Goal: Information Seeking & Learning: Learn about a topic

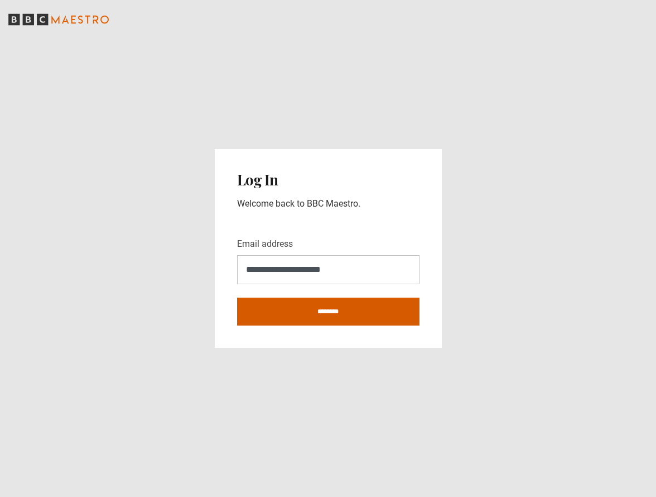
type input "**********"
click at [361, 313] on input "********" at bounding box center [328, 311] width 182 height 28
type input "**********"
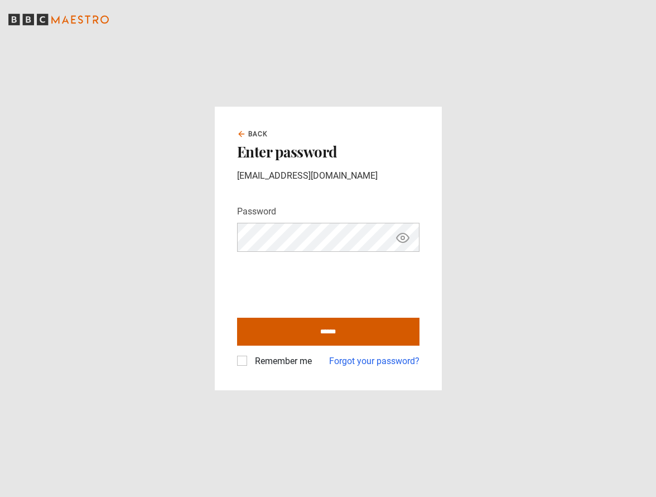
click at [317, 330] on input "******" at bounding box center [328, 332] width 182 height 28
type input "**********"
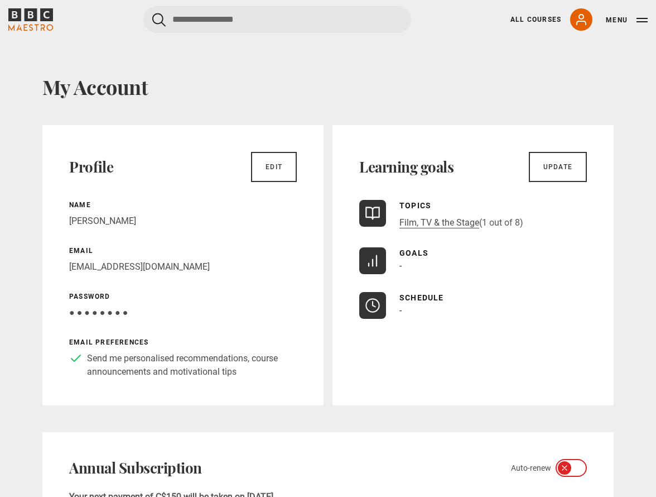
scroll to position [9, 0]
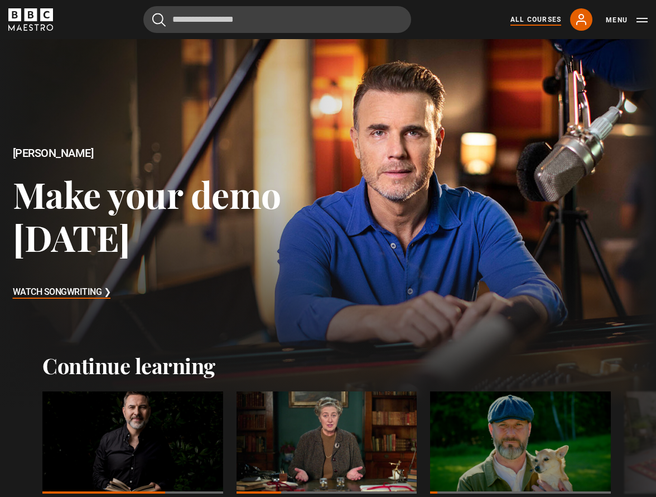
click at [520, 19] on link "All Courses" at bounding box center [536, 20] width 51 height 10
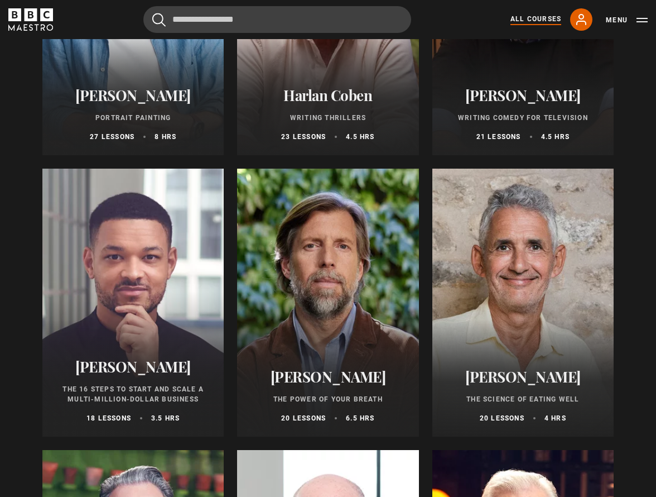
scroll to position [1142, 0]
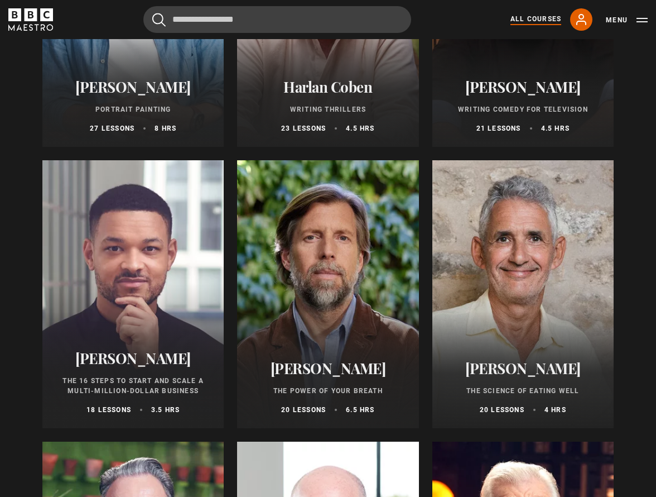
click at [110, 287] on div at bounding box center [132, 294] width 181 height 268
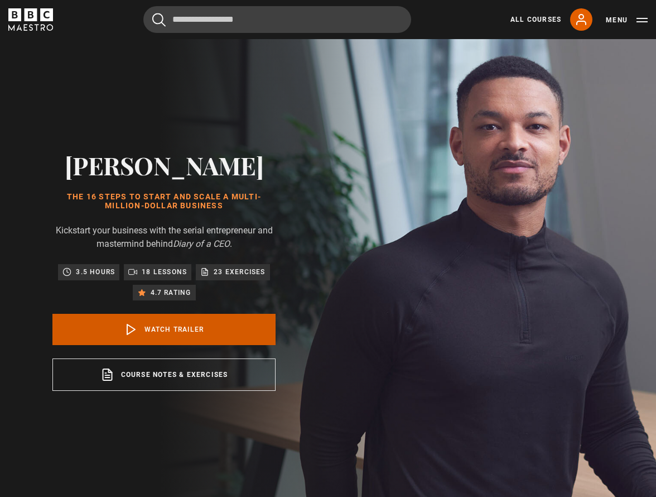
click at [165, 331] on link "Watch Trailer" at bounding box center [163, 329] width 223 height 31
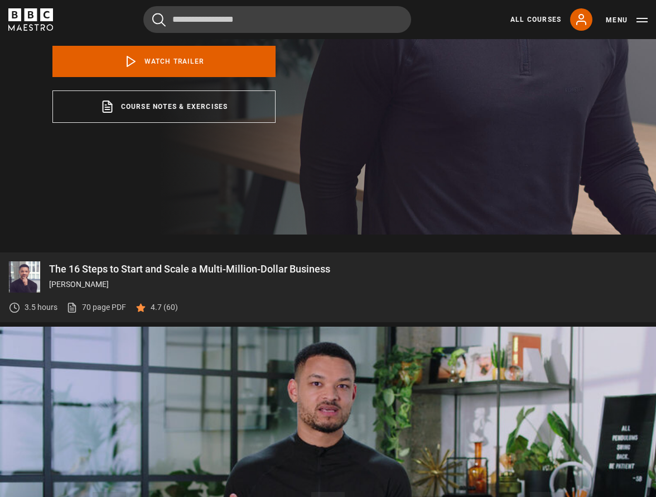
scroll to position [174, 0]
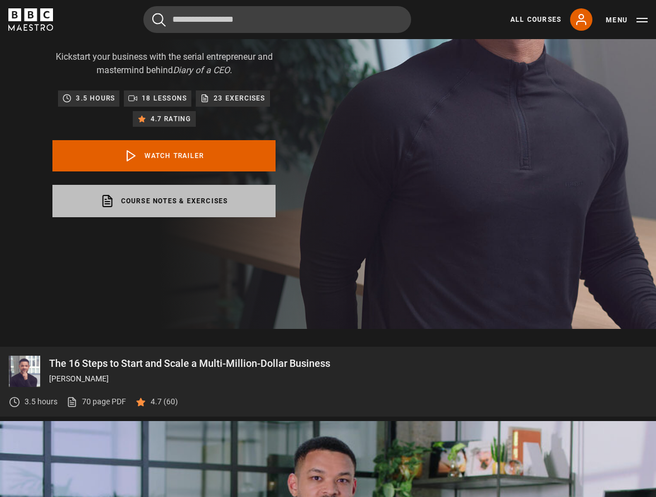
click at [145, 203] on link "Course notes & exercises opens in a new tab" at bounding box center [163, 201] width 223 height 32
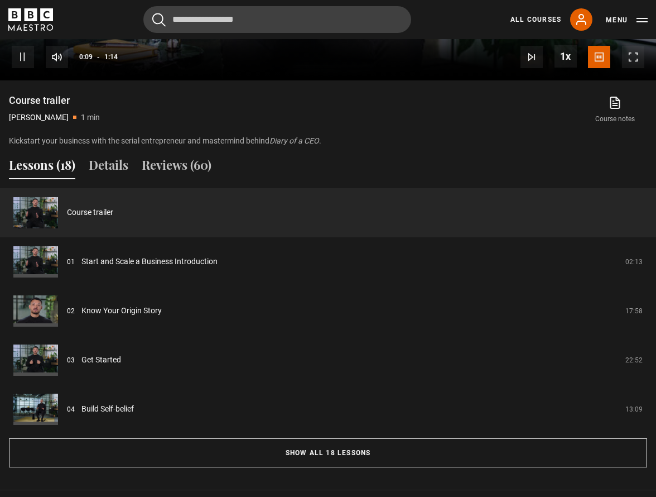
scroll to position [922, 0]
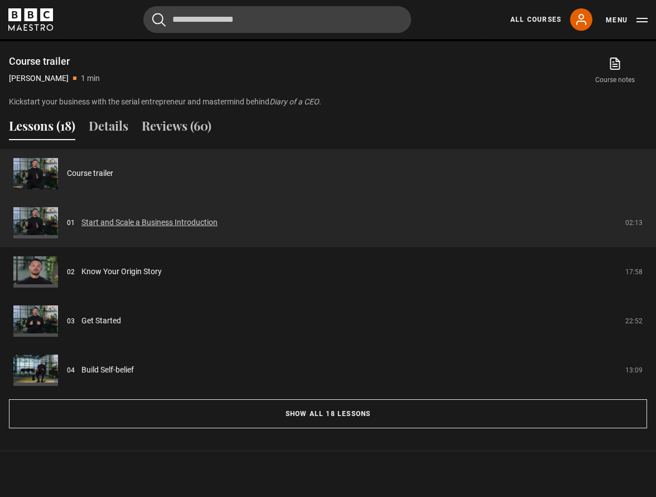
click at [155, 224] on link "Start and Scale a Business Introduction" at bounding box center [149, 223] width 136 height 12
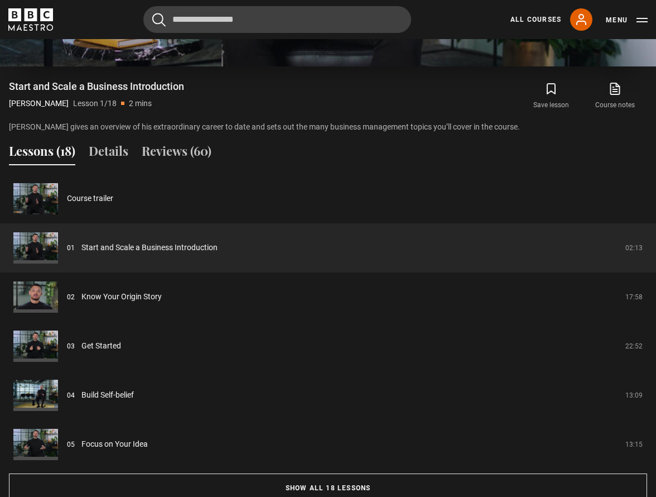
scroll to position [911, 0]
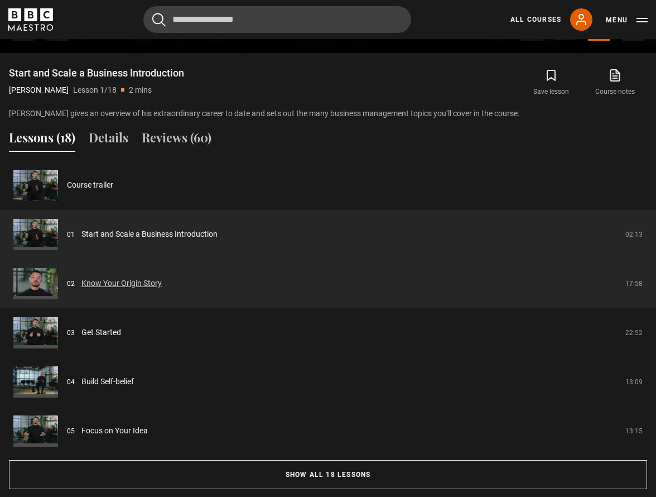
click at [142, 284] on link "Know Your Origin Story" at bounding box center [121, 283] width 80 height 12
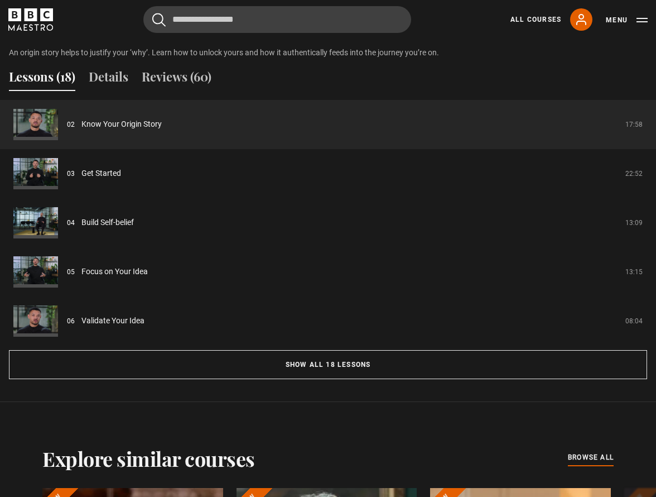
scroll to position [988, 0]
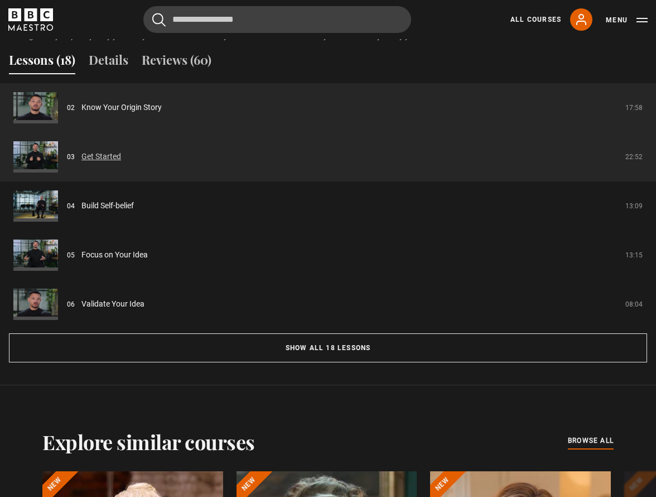
click at [105, 157] on link "Get Started" at bounding box center [101, 157] width 40 height 12
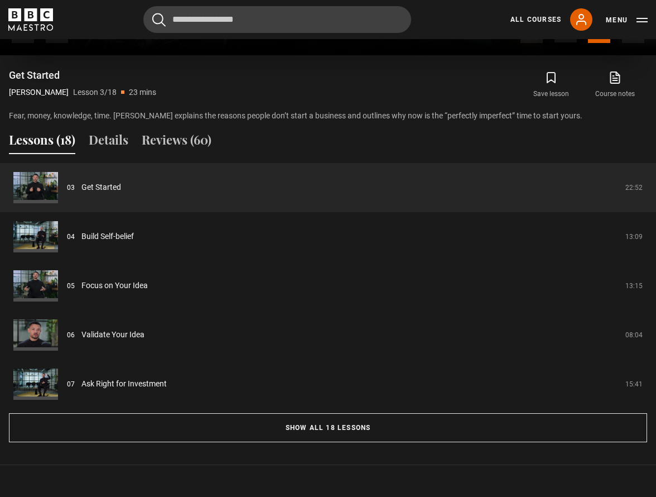
scroll to position [921, 0]
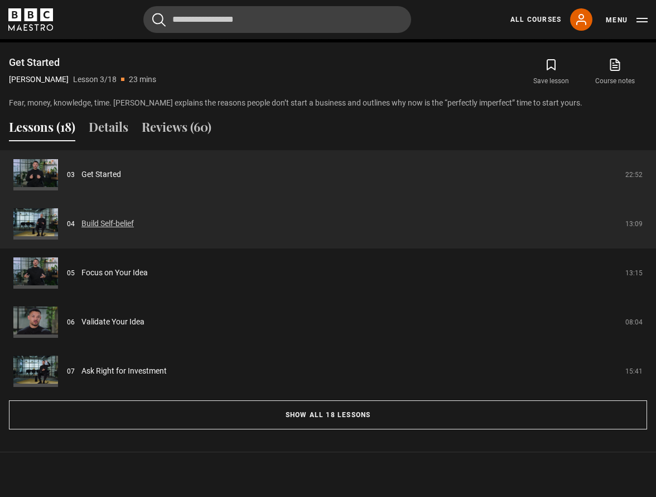
click at [115, 223] on link "Build Self-belief" at bounding box center [107, 224] width 52 height 12
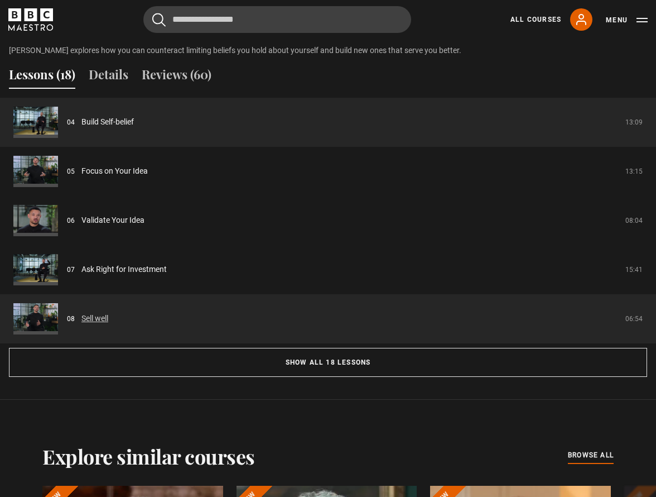
scroll to position [974, 0]
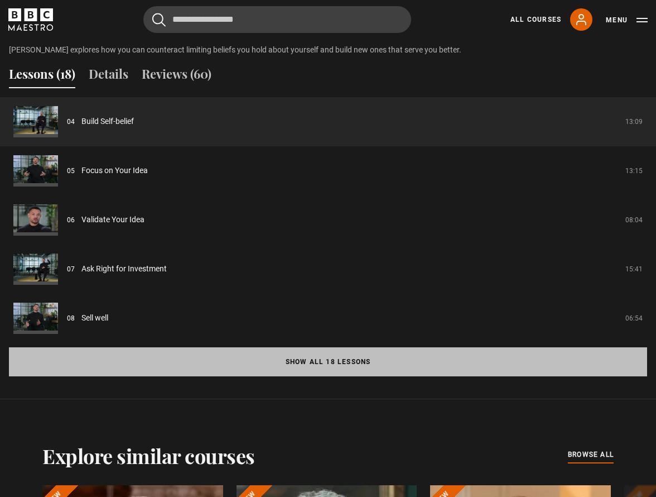
click at [288, 350] on button "Show all 18 lessons" at bounding box center [328, 361] width 638 height 29
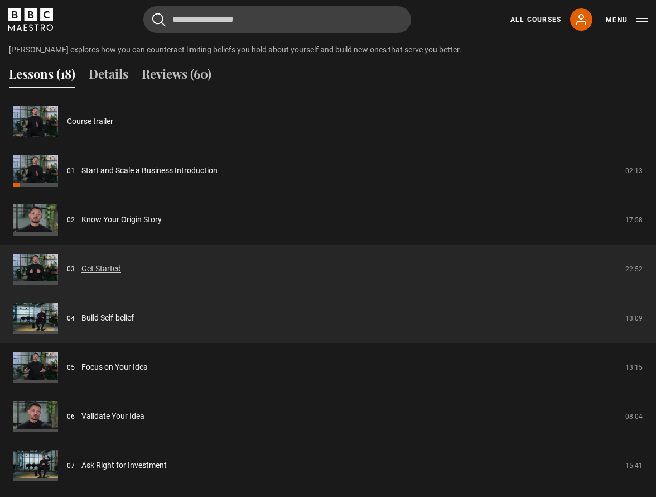
click at [94, 266] on link "Get Started" at bounding box center [101, 269] width 40 height 12
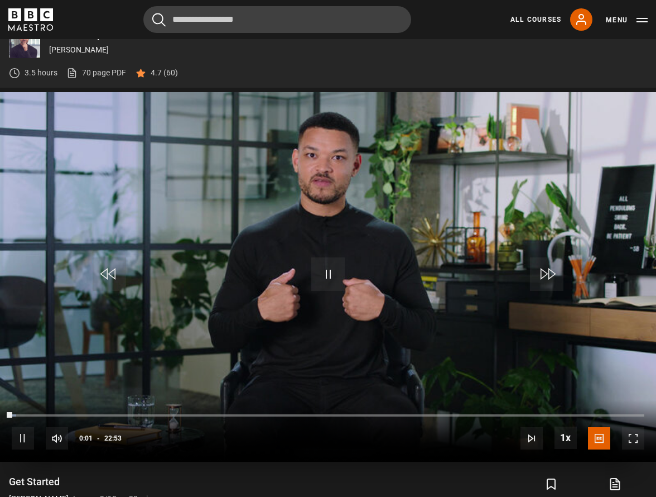
click at [325, 252] on button "Pause" at bounding box center [328, 274] width 39 height 50
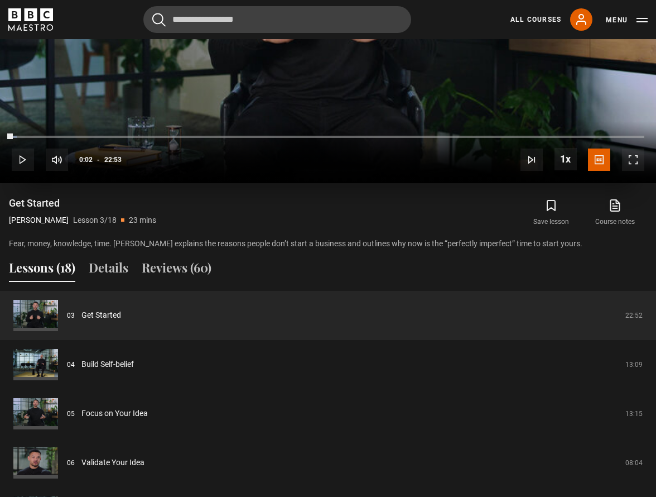
scroll to position [791, 0]
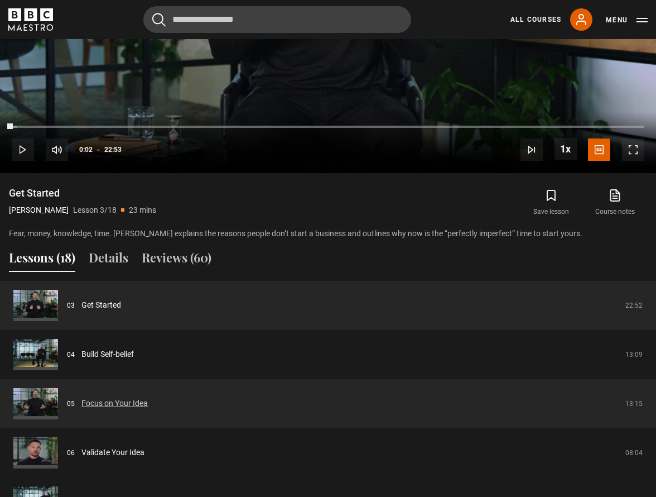
click at [121, 401] on link "Focus on Your Idea" at bounding box center [114, 403] width 66 height 12
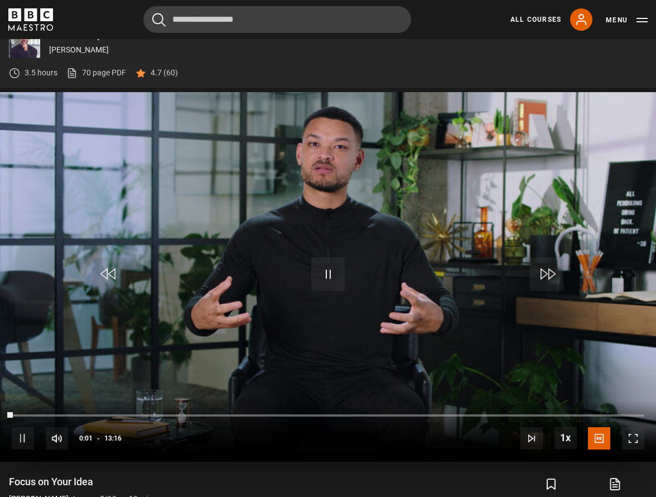
click at [327, 286] on span "Video Player" at bounding box center [327, 273] width 33 height 33
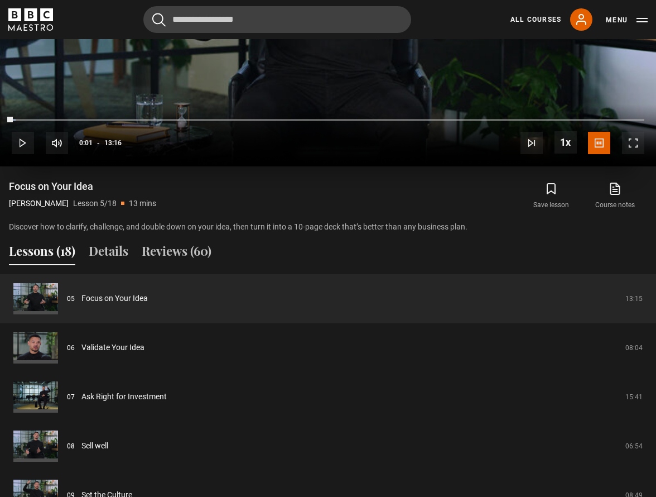
scroll to position [810, 0]
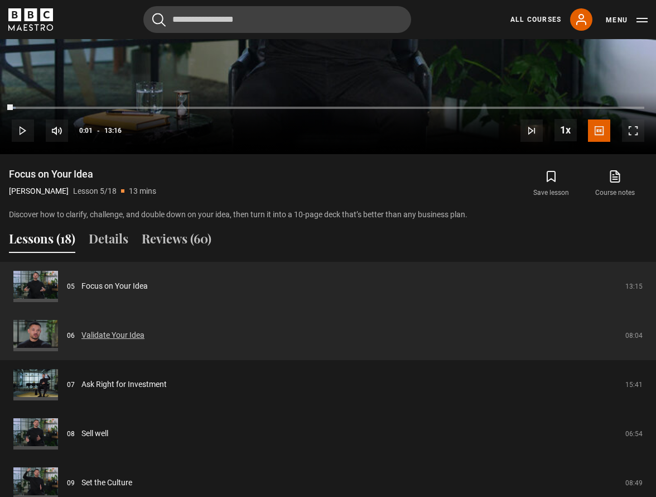
click at [112, 337] on link "Validate Your Idea" at bounding box center [112, 335] width 63 height 12
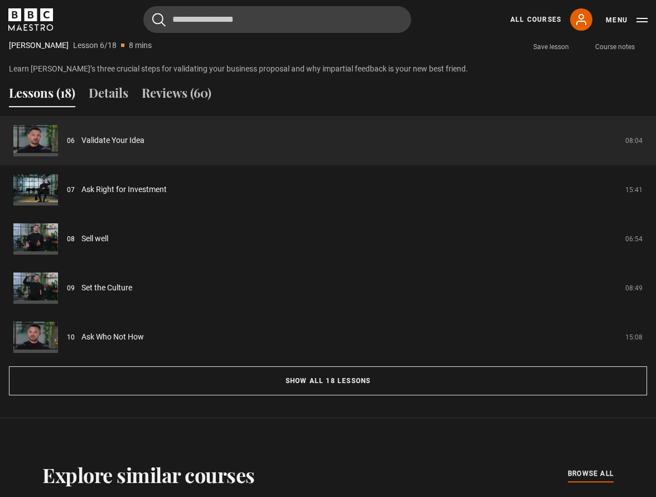
scroll to position [968, 0]
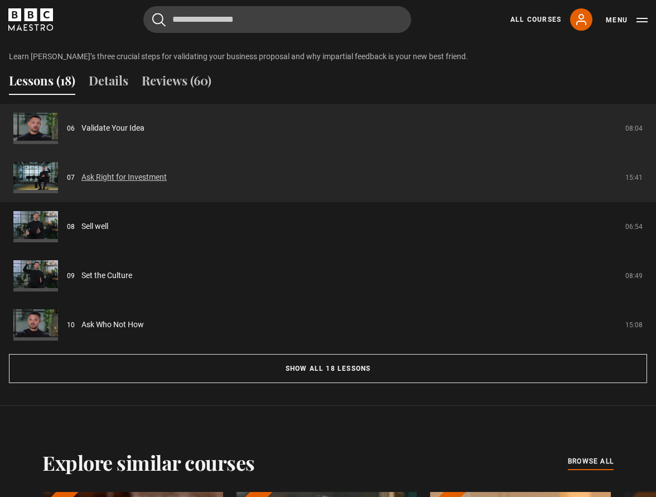
click at [116, 176] on link "Ask Right for Investment" at bounding box center [123, 177] width 85 height 12
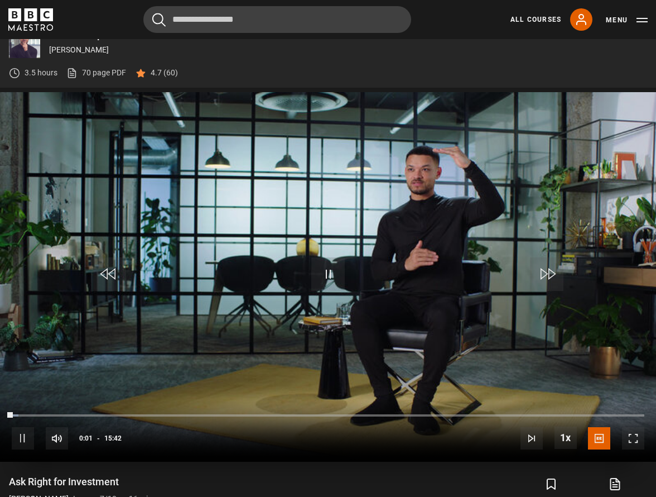
click at [315, 232] on video "Video Player" at bounding box center [328, 276] width 656 height 369
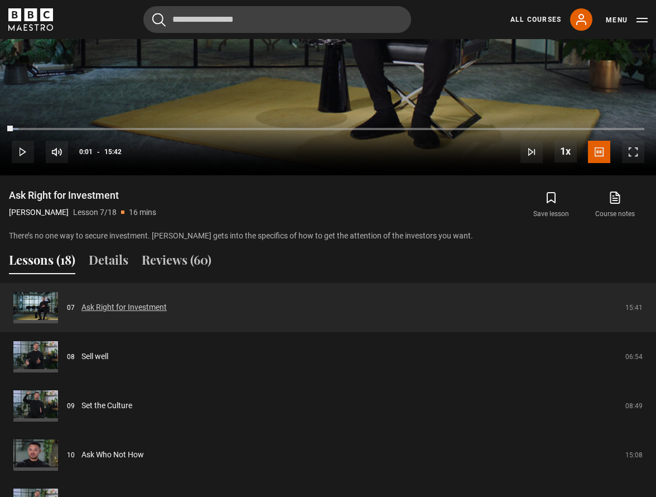
scroll to position [799, 0]
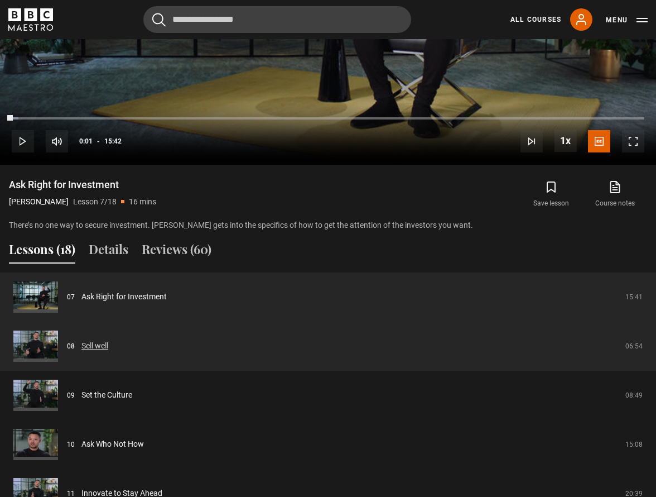
click at [97, 348] on link "Sell well" at bounding box center [94, 346] width 27 height 12
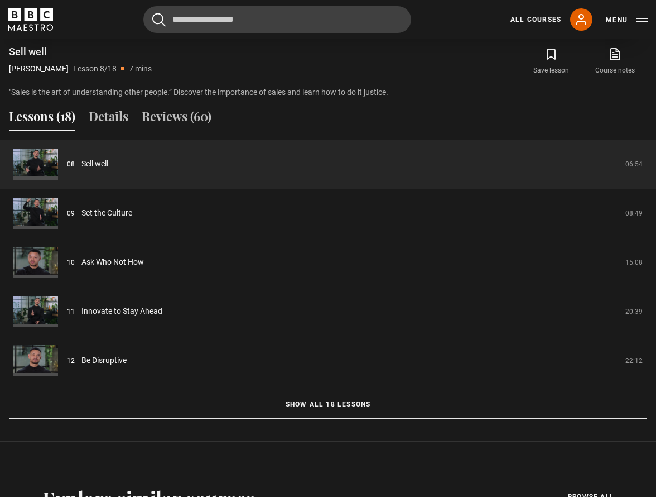
scroll to position [988, 0]
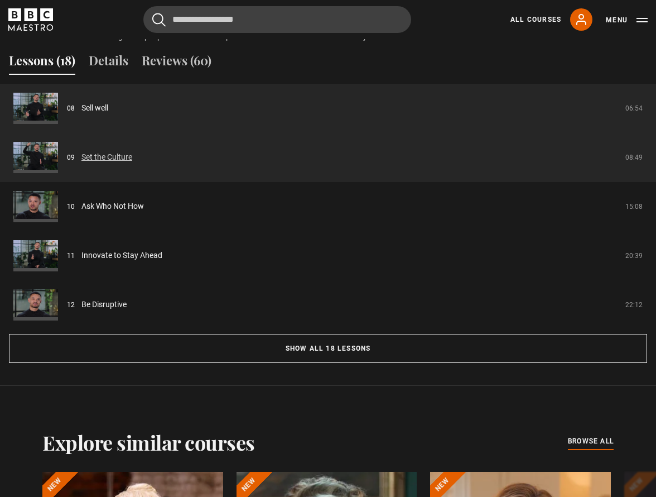
click at [103, 156] on link "Set the Culture" at bounding box center [106, 157] width 51 height 12
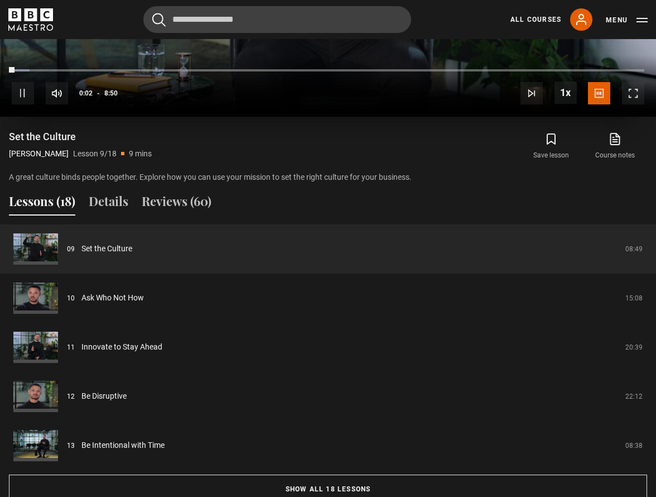
scroll to position [883, 0]
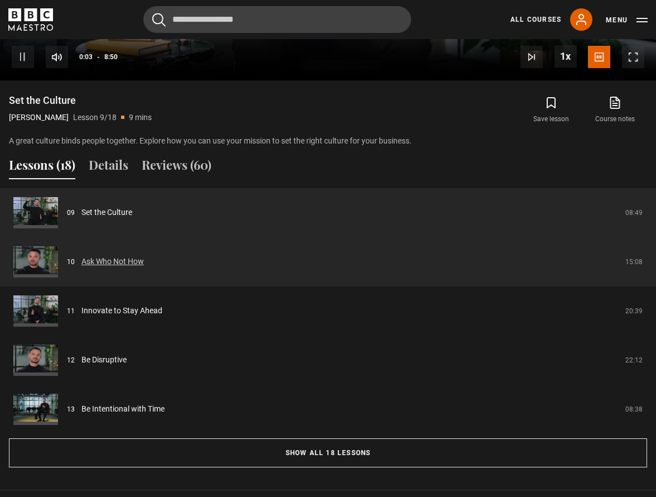
click at [119, 260] on link "Ask Who Not How" at bounding box center [112, 262] width 63 height 12
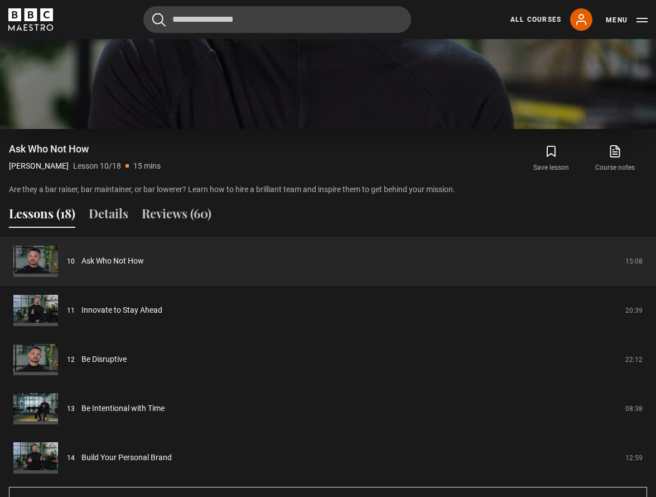
scroll to position [940, 0]
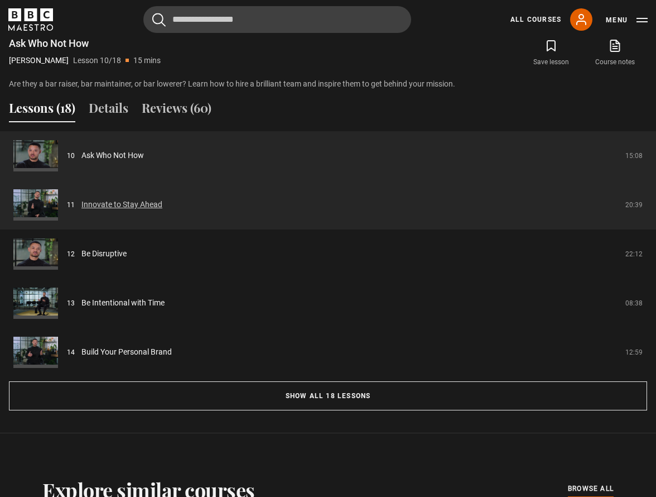
click at [132, 202] on link "Innovate to Stay Ahead" at bounding box center [121, 205] width 81 height 12
click at [105, 205] on link "Innovate to Stay Ahead" at bounding box center [121, 205] width 81 height 12
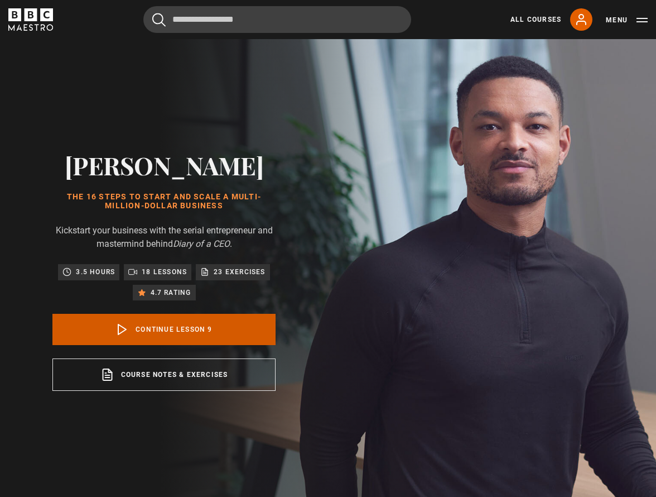
click at [193, 328] on link "Continue lesson 9" at bounding box center [163, 329] width 223 height 31
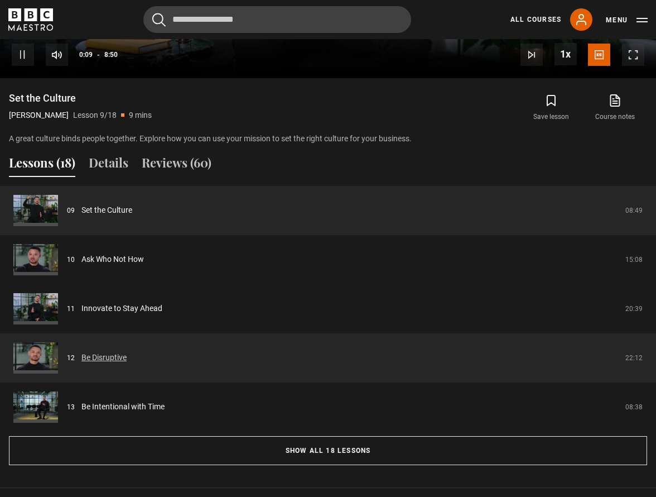
scroll to position [887, 0]
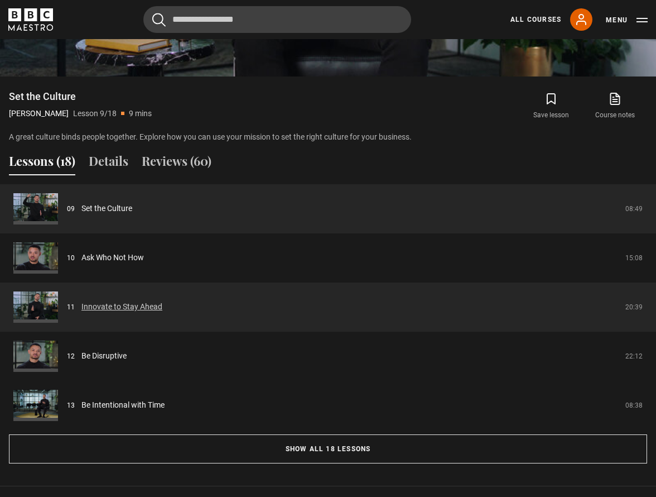
click at [127, 308] on link "Innovate to Stay Ahead" at bounding box center [121, 307] width 81 height 12
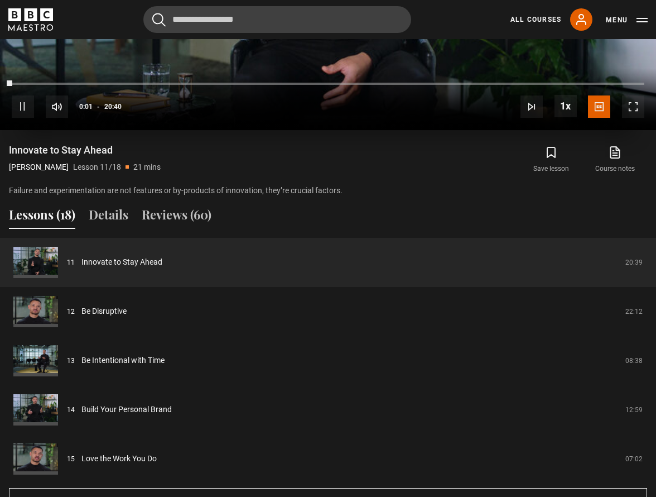
scroll to position [844, 0]
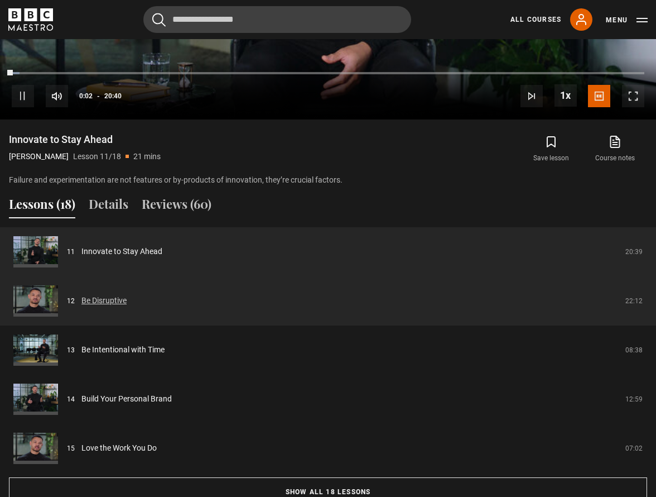
click at [109, 299] on link "Be Disruptive" at bounding box center [103, 301] width 45 height 12
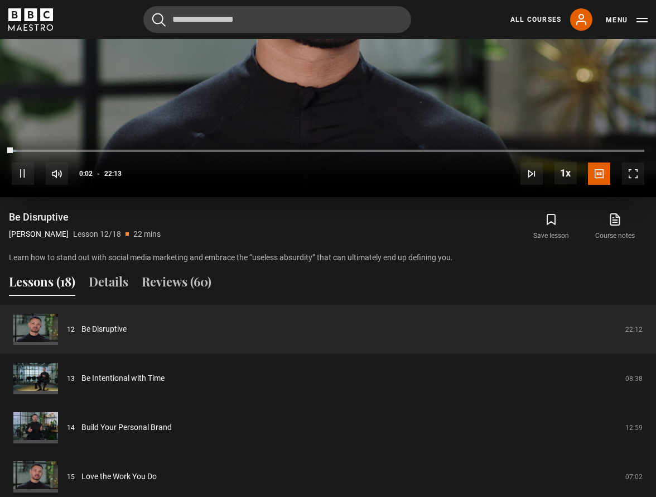
scroll to position [768, 0]
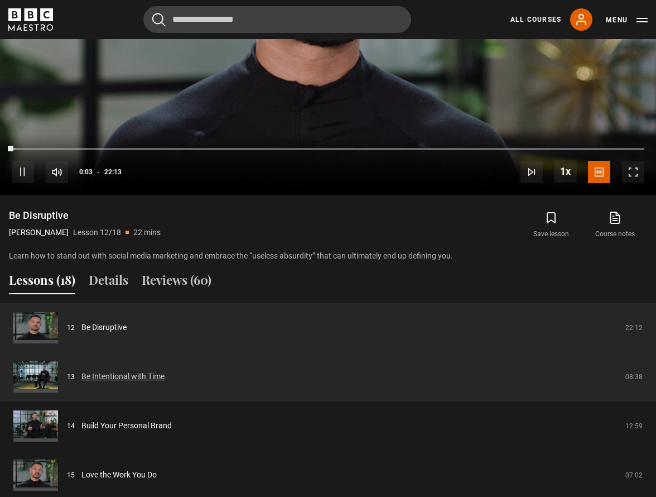
click at [113, 376] on link "Be Intentional with Time" at bounding box center [122, 377] width 83 height 12
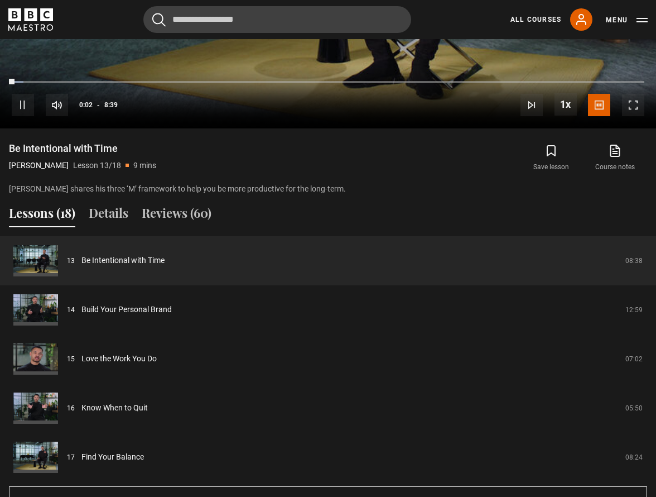
scroll to position [839, 0]
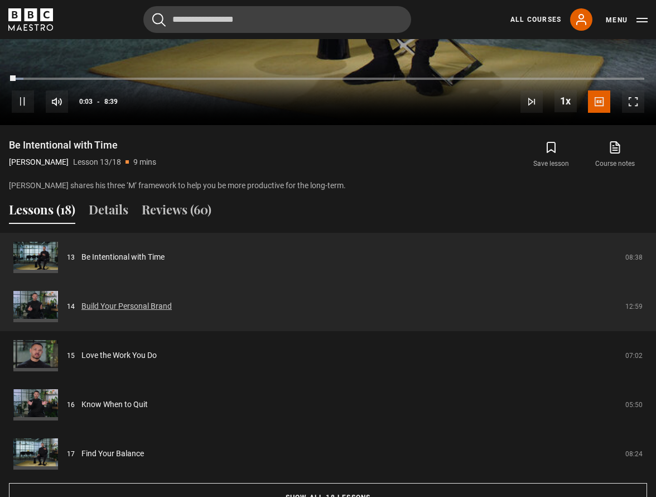
click at [126, 307] on link "Build Your Personal Brand" at bounding box center [126, 306] width 90 height 12
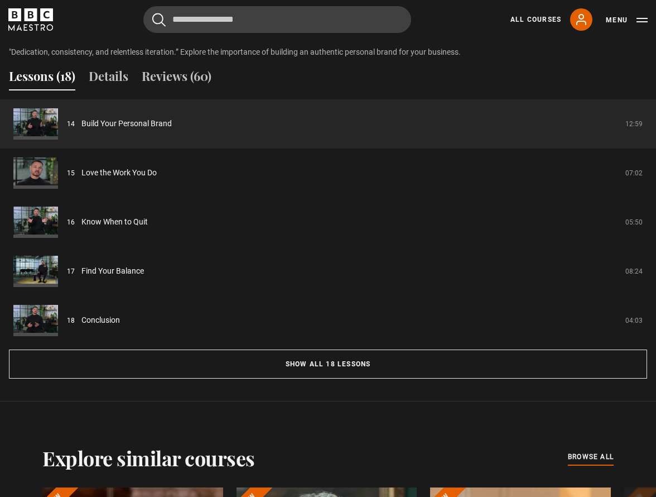
scroll to position [976, 0]
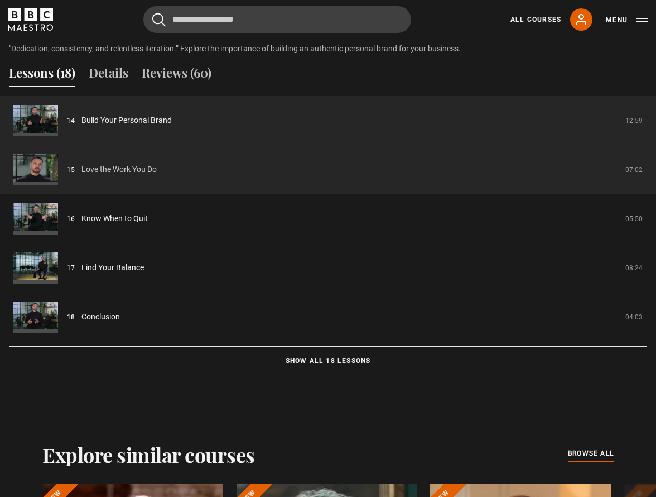
click at [130, 169] on link "Love the Work You Do" at bounding box center [118, 170] width 75 height 12
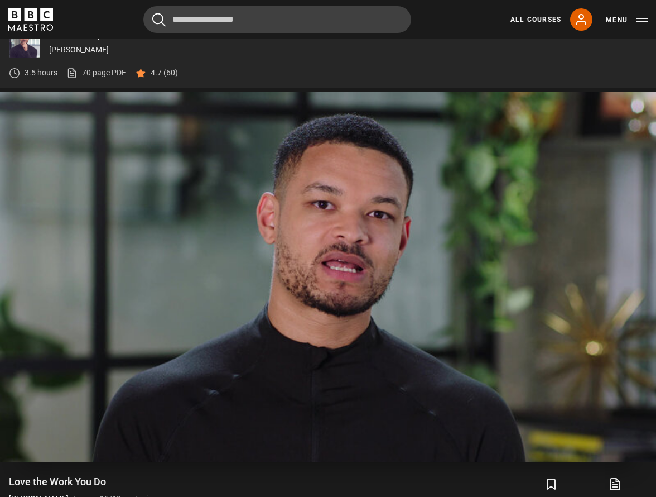
click at [300, 330] on video "Video Player" at bounding box center [328, 276] width 656 height 369
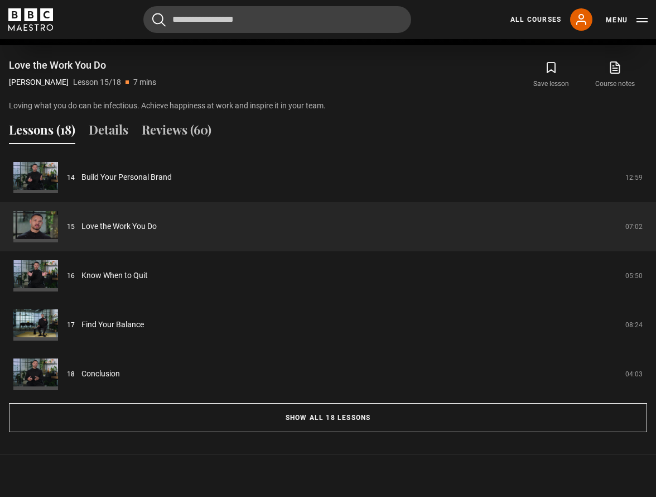
scroll to position [954, 0]
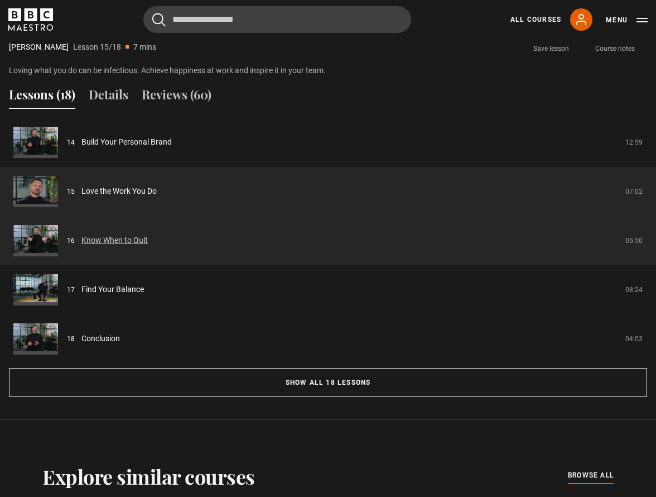
click at [117, 239] on link "Know When to Quit" at bounding box center [114, 240] width 66 height 12
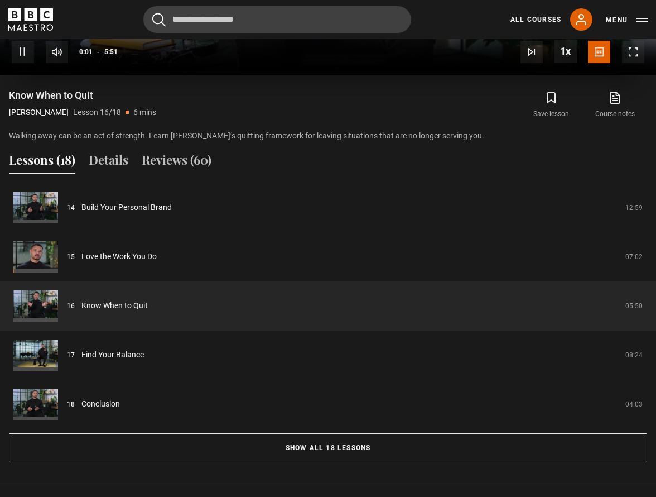
scroll to position [964, 0]
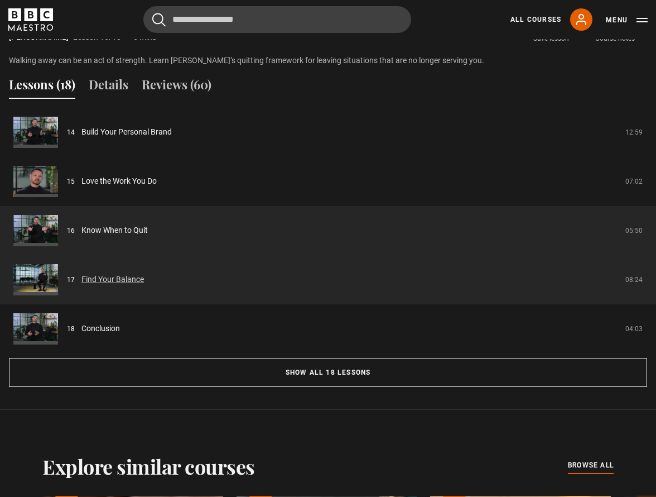
click at [114, 280] on link "Find Your Balance" at bounding box center [112, 279] width 63 height 12
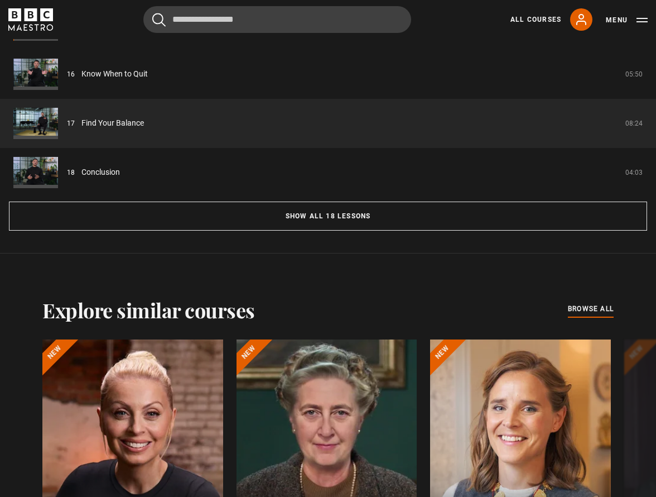
scroll to position [1131, 0]
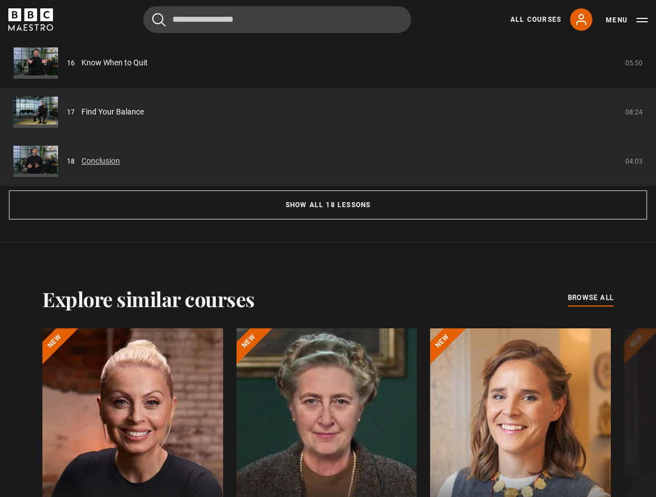
click at [101, 158] on link "Conclusion" at bounding box center [100, 161] width 39 height 12
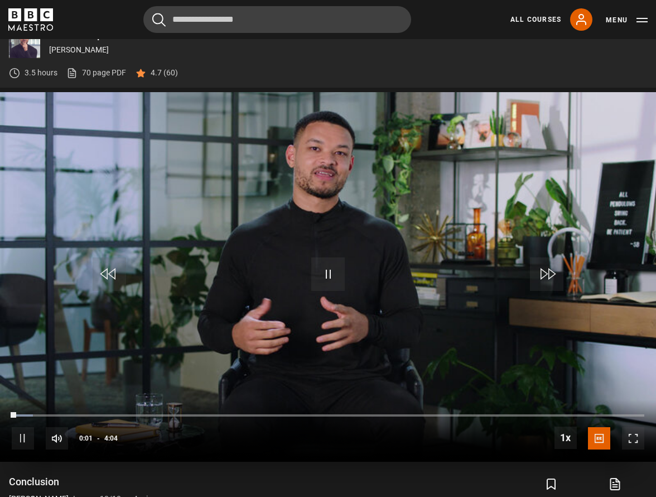
click at [313, 255] on button "Pause" at bounding box center [328, 274] width 39 height 50
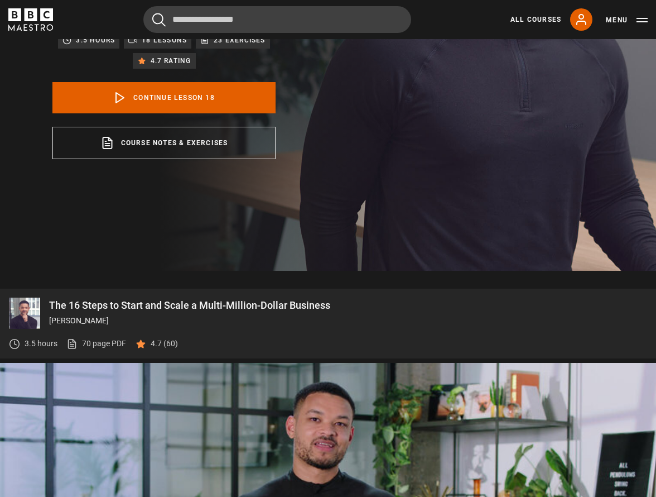
scroll to position [231, 0]
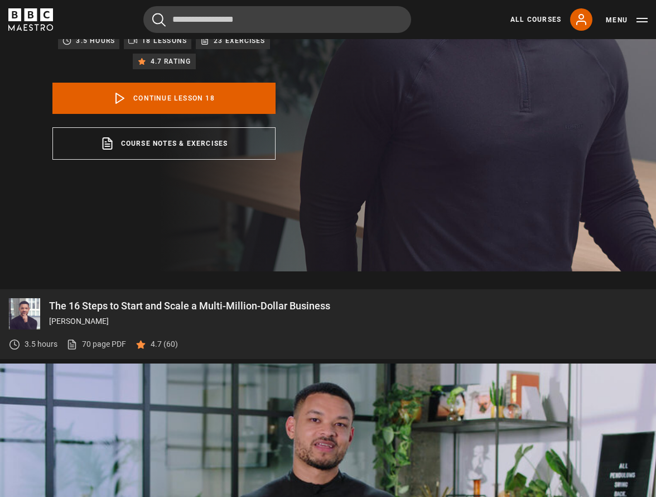
drag, startPoint x: 342, startPoint y: 308, endPoint x: 49, endPoint y: 307, distance: 293.5
click at [49, 307] on div "The 16 Steps to Start and Scale a Multi-Million-Dollar Business [PERSON_NAME] 3…" at bounding box center [328, 328] width 638 height 61
